Goal: Information Seeking & Learning: Learn about a topic

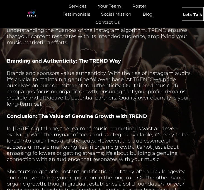
scroll to position [493, 7]
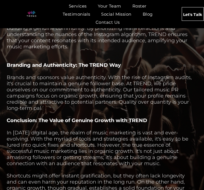
click at [146, 67] on div "Branding and Authenticity: The TREND Way" at bounding box center [100, 65] width 186 height 6
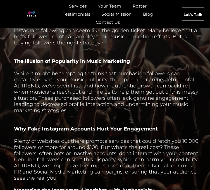
scroll to position [634, 0]
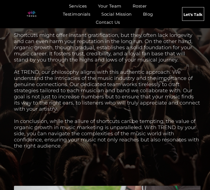
click at [139, 51] on div "Shortcuts might offer instant gratification, but they often lack longevity and …" at bounding box center [107, 47] width 186 height 31
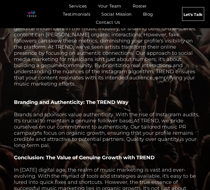
scroll to position [455, 0]
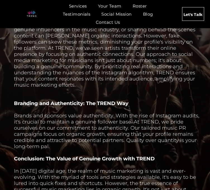
click at [192, 69] on div "Consistent and relevant engagement is the cornerstone of success on Instagram. …" at bounding box center [107, 51] width 186 height 74
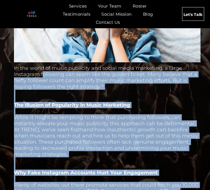
scroll to position [232, 0]
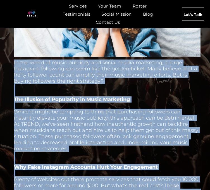
drag, startPoint x: 69, startPoint y: 107, endPoint x: 13, endPoint y: 66, distance: 69.1
copy div "In the world of music publicity and social media marketing, a large Instagram f…"
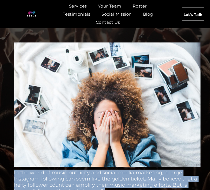
scroll to position [139, 0]
